Goal: Register for event/course

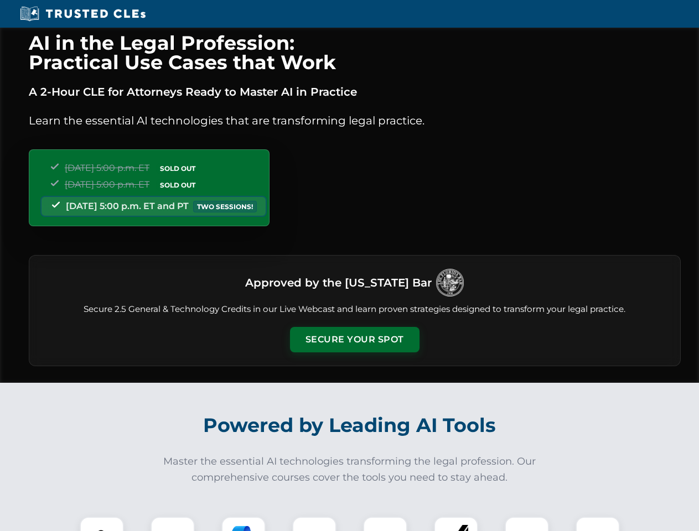
click at [354, 340] on button "Secure Your Spot" at bounding box center [354, 339] width 129 height 25
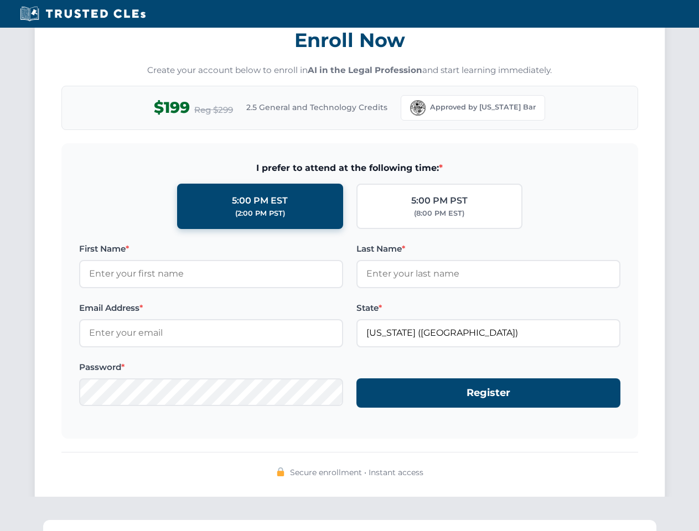
scroll to position [1086, 0]
